Goal: Information Seeking & Learning: Learn about a topic

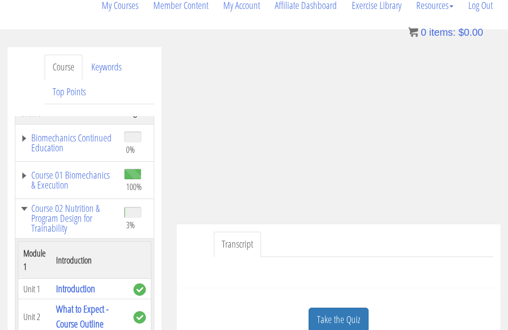
scroll to position [151, 0]
click at [345, 318] on link "Take the Quiz" at bounding box center [338, 320] width 60 height 24
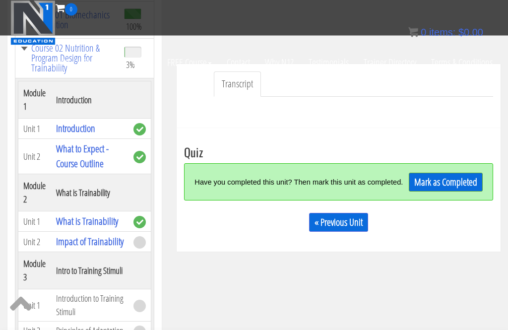
scroll to position [219, 0]
click at [449, 187] on link "Mark as Completed" at bounding box center [446, 182] width 74 height 19
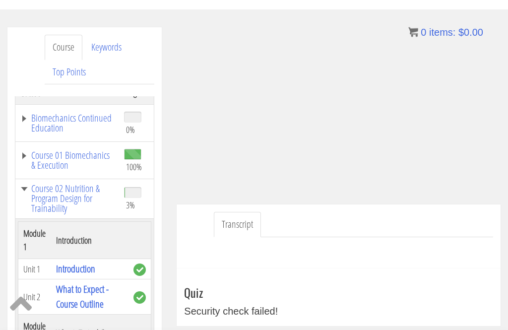
scroll to position [174, 0]
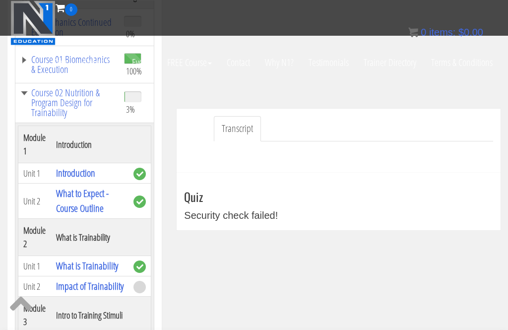
click at [290, 211] on div "Security check failed!" at bounding box center [338, 215] width 309 height 15
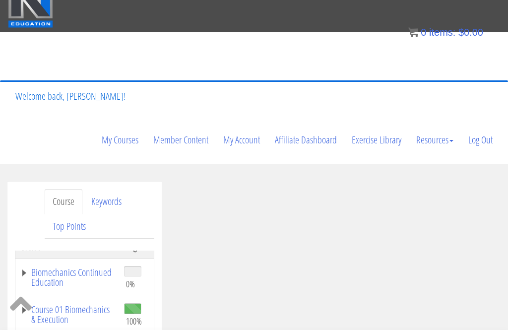
scroll to position [0, 0]
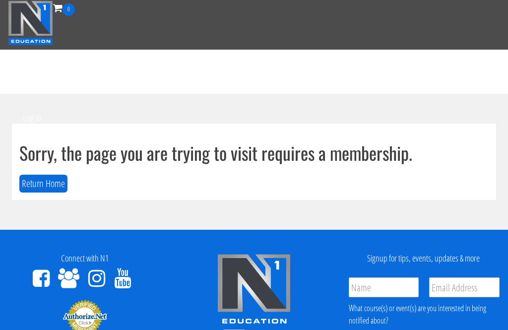
click at [40, 169] on div "Sorry, the page you are trying to visit requires a membership. Return Home" at bounding box center [254, 161] width 484 height 76
click at [49, 176] on button "Return Home" at bounding box center [43, 184] width 48 height 18
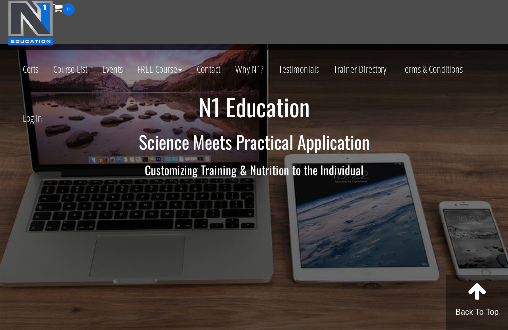
click at [33, 122] on link "Log In" at bounding box center [32, 118] width 34 height 49
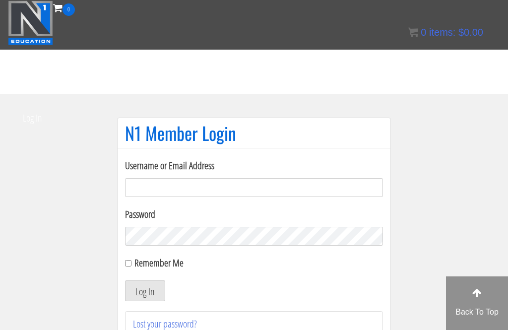
type input "[PERSON_NAME].sypesteyn"
click at [145, 291] on button "Log In" at bounding box center [145, 290] width 40 height 21
click at [144, 294] on button "Log In" at bounding box center [145, 290] width 40 height 21
click at [145, 289] on button "Log In" at bounding box center [145, 290] width 40 height 21
click at [144, 293] on button "Log In" at bounding box center [145, 290] width 40 height 21
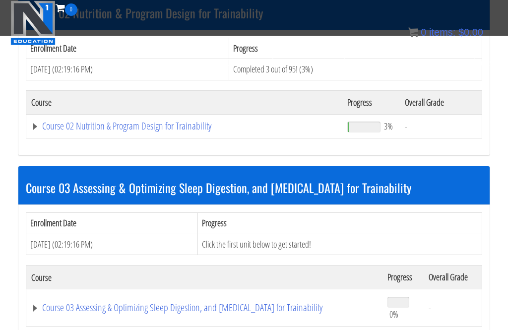
scroll to position [555, 0]
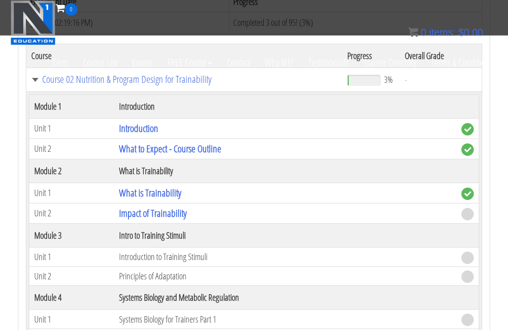
scroll to position [603, 0]
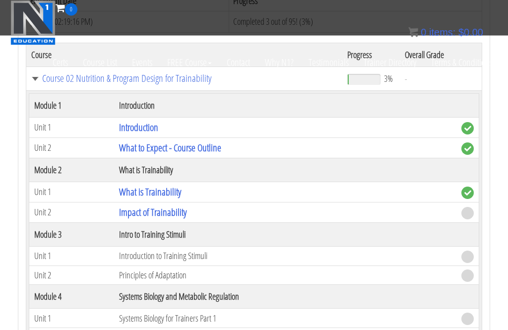
click at [173, 206] on link "Impact of Trainability" at bounding box center [152, 212] width 67 height 13
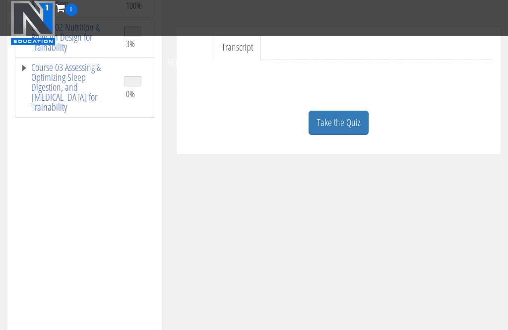
scroll to position [255, 0]
click at [353, 120] on link "Take the Quiz" at bounding box center [338, 123] width 60 height 24
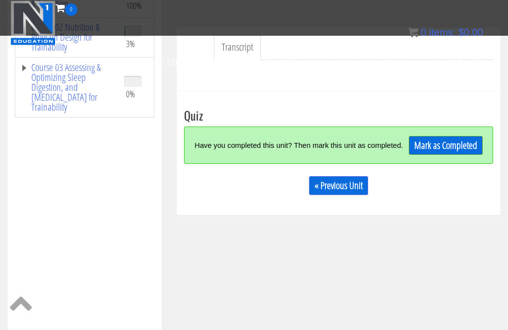
click at [449, 142] on link "Mark as Completed" at bounding box center [446, 145] width 74 height 19
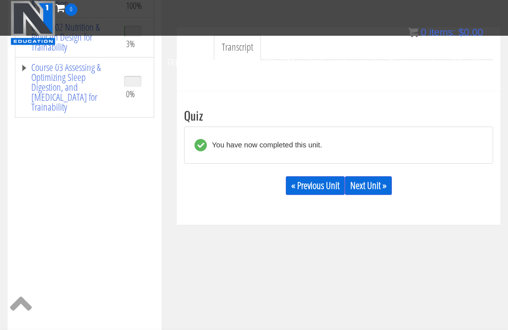
click at [384, 181] on link "Next Unit »" at bounding box center [368, 185] width 47 height 19
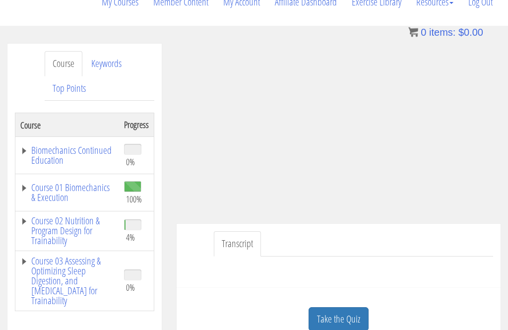
scroll to position [150, 0]
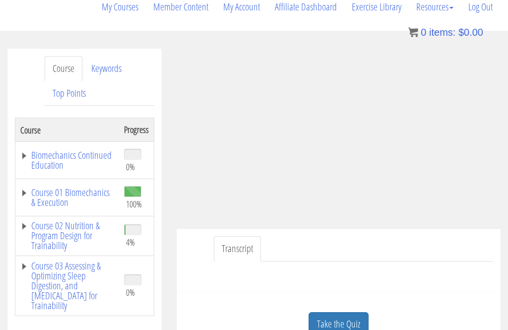
click at [72, 231] on link "Course 02 Nutrition & Program Design for Trainability" at bounding box center [67, 236] width 94 height 30
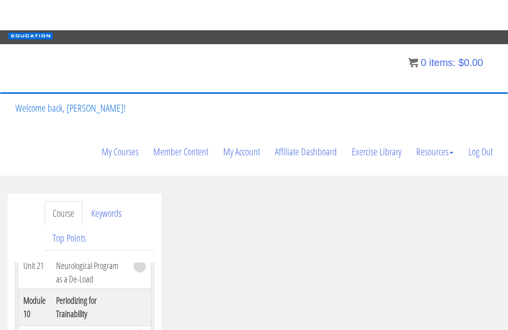
scroll to position [0, 0]
